Goal: Information Seeking & Learning: Learn about a topic

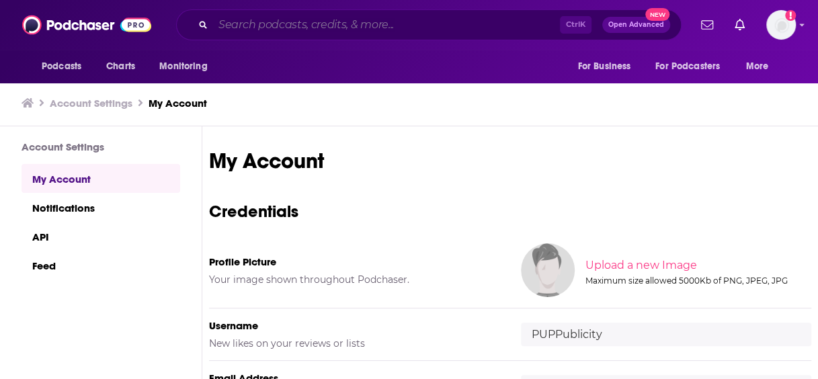
click at [317, 28] on input "Search podcasts, credits, & more..." at bounding box center [386, 25] width 347 height 22
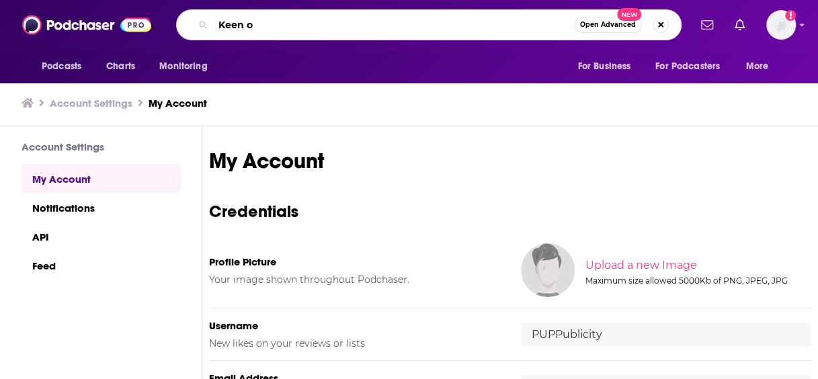
type input "Keen on"
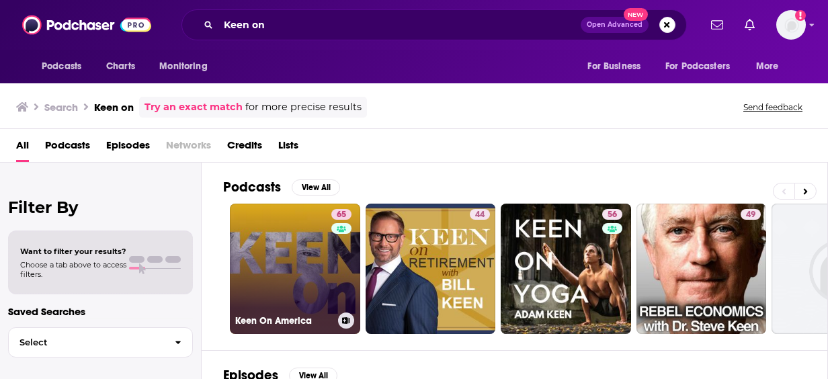
click at [321, 247] on link "65 Keen On America" at bounding box center [295, 269] width 130 height 130
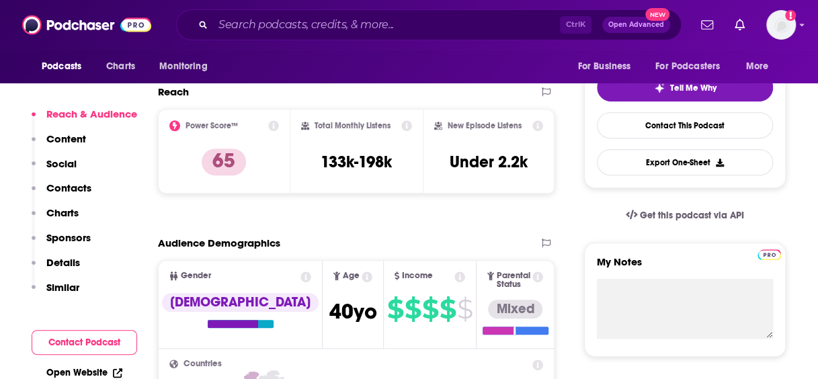
scroll to position [293, 0]
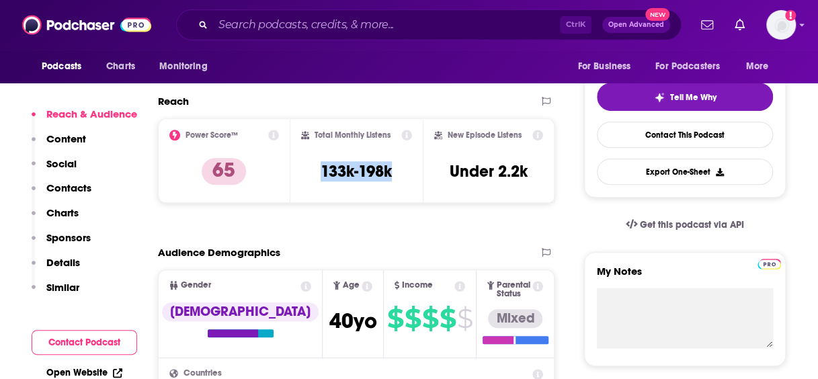
drag, startPoint x: 401, startPoint y: 168, endPoint x: 309, endPoint y: 175, distance: 92.4
click at [309, 175] on div "Total Monthly Listens 133k-198k" at bounding box center [356, 161] width 111 height 62
copy h3 "133k-198k"
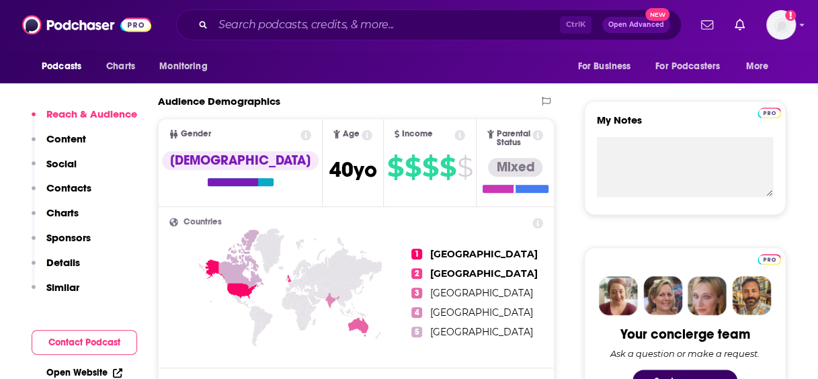
scroll to position [492, 0]
